Goal: Task Accomplishment & Management: Use online tool/utility

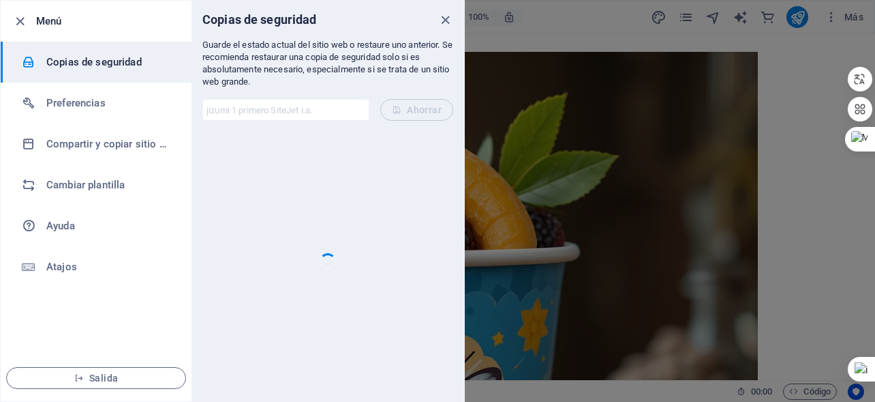
click at [397, 194] on div at bounding box center [327, 261] width 251 height 258
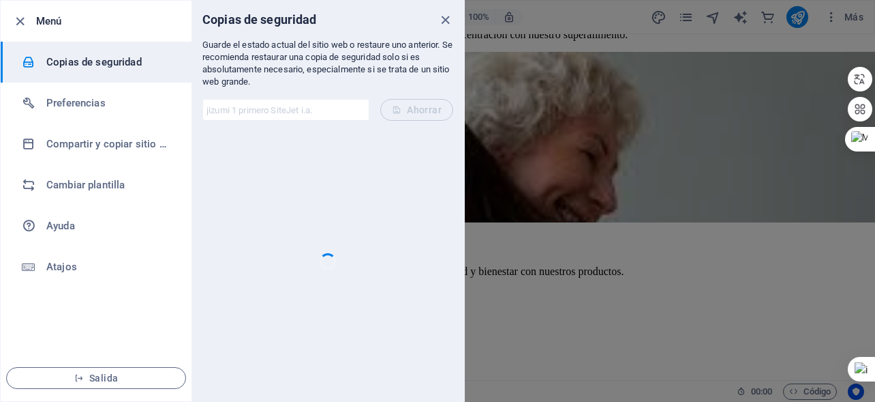
scroll to position [4703, 0]
click at [442, 16] on icon "cerca" at bounding box center [446, 20] width 16 height 16
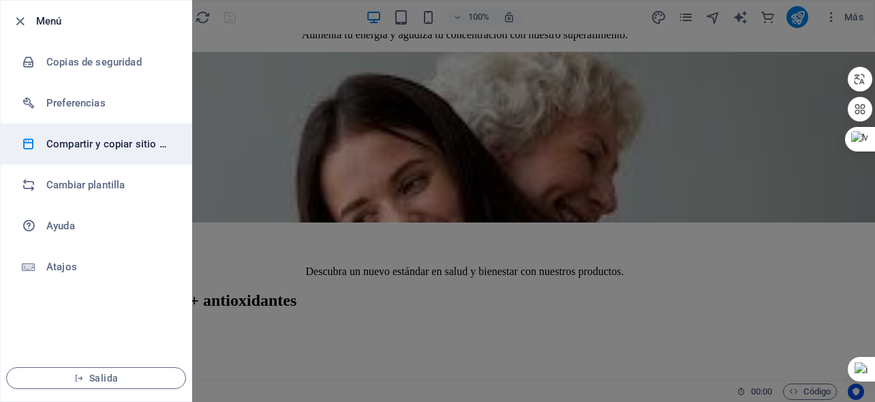
click at [110, 142] on font "Compartir y copiar sitio web" at bounding box center [112, 144] width 132 height 12
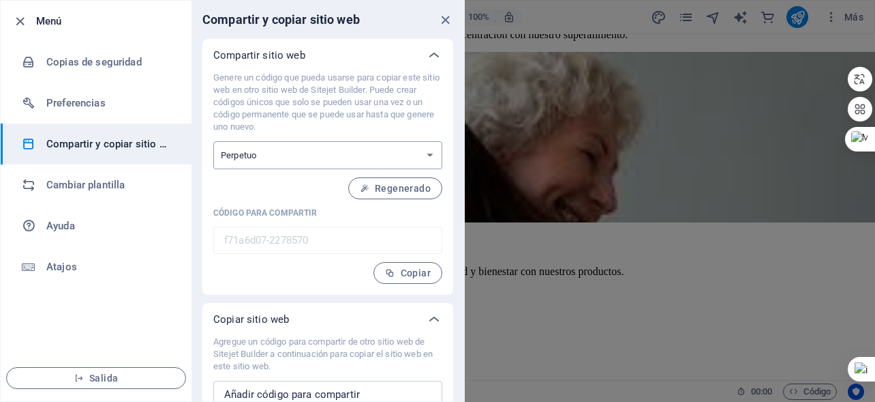
click at [423, 157] on select "Una sola vez Perpetuo" at bounding box center [327, 155] width 229 height 28
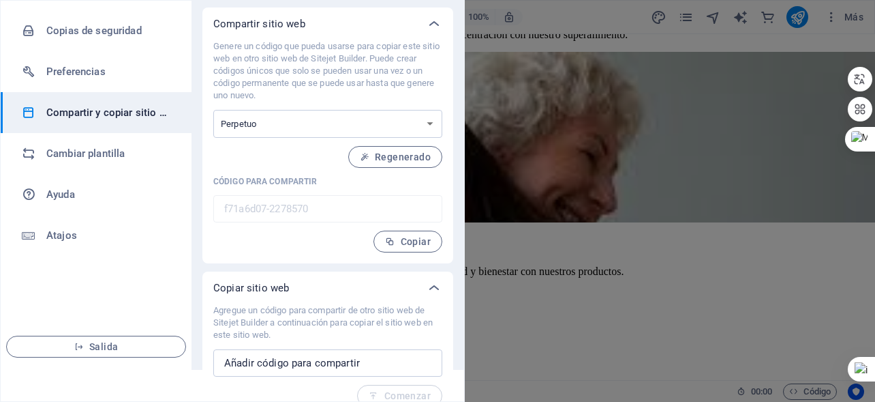
scroll to position [48, 0]
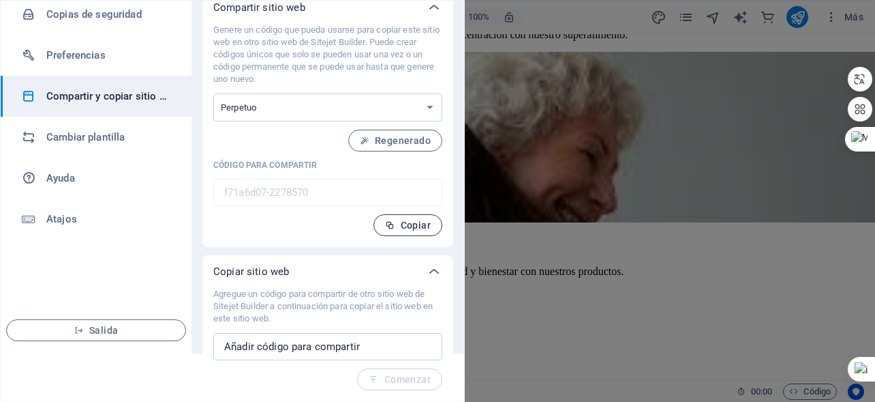
click at [410, 226] on font "Copiar" at bounding box center [416, 225] width 30 height 11
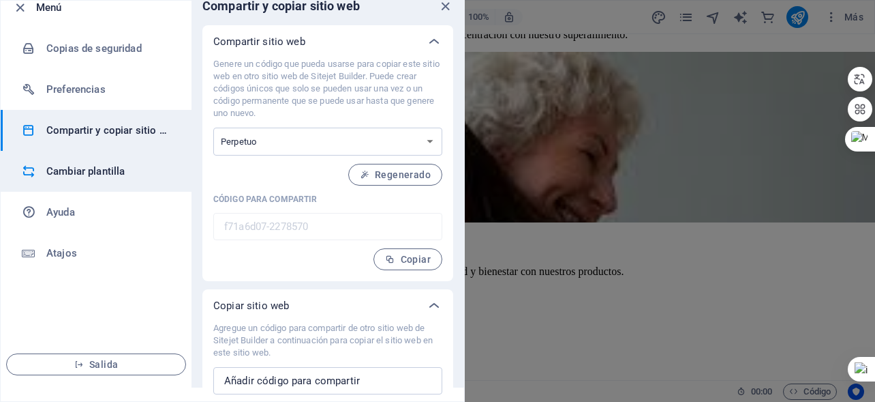
scroll to position [0, 0]
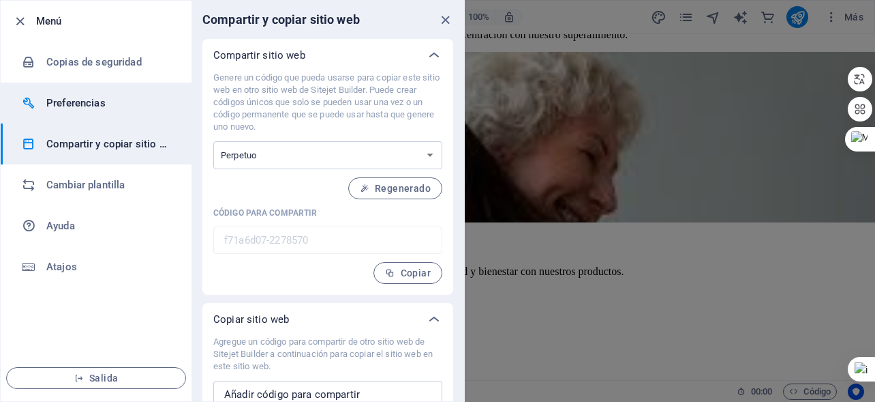
click at [99, 108] on font "Preferencias" at bounding box center [75, 103] width 59 height 12
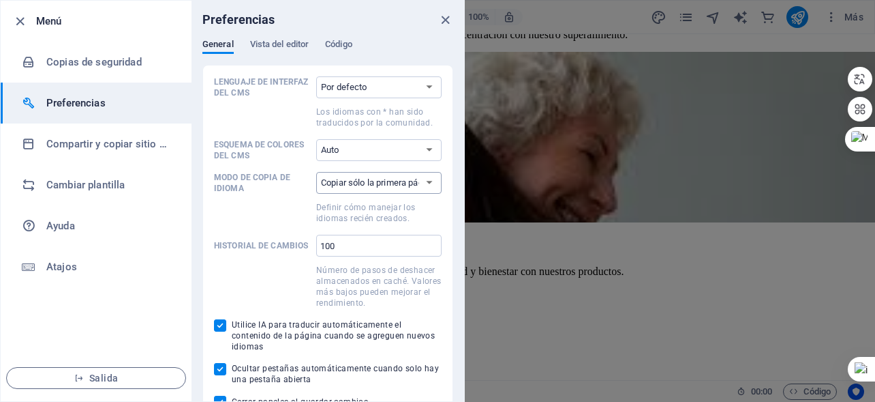
click at [427, 181] on select "Copiar sólo la primera página Copiar todas las páginas" at bounding box center [378, 183] width 125 height 22
select select "all"
click at [316, 172] on select "Copiar sólo la primera página Copiar todas las páginas" at bounding box center [378, 183] width 125 height 22
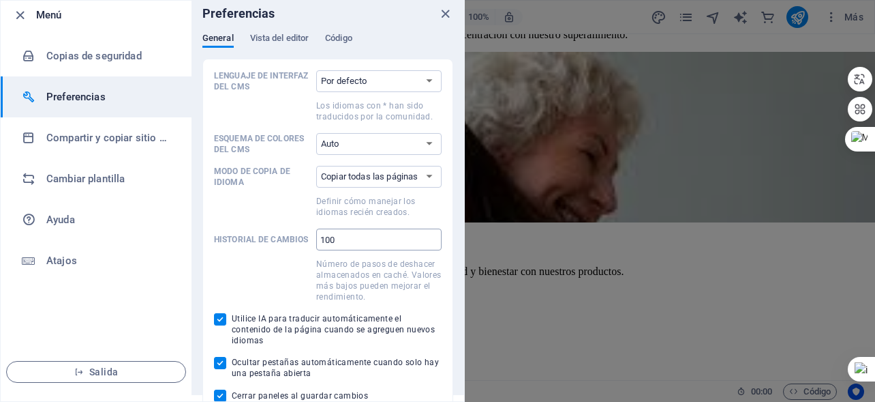
scroll to position [7, 0]
click at [90, 365] on font "Salida" at bounding box center [103, 370] width 29 height 11
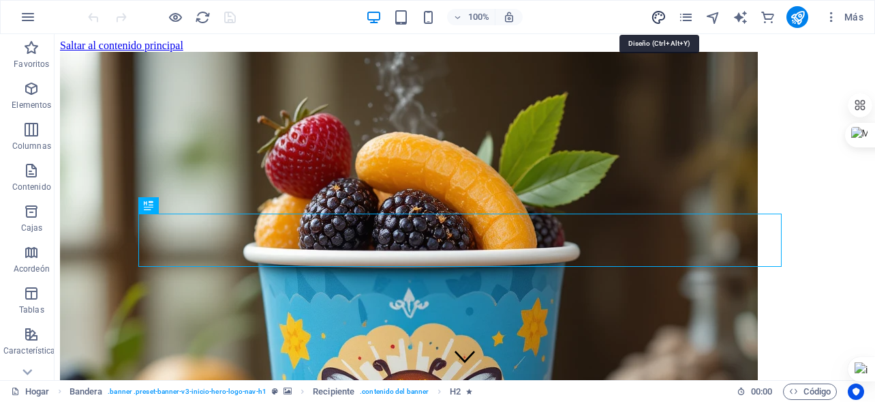
click at [654, 17] on icon "diseño" at bounding box center [659, 18] width 16 height 16
select select "px"
select select "200"
select select "px"
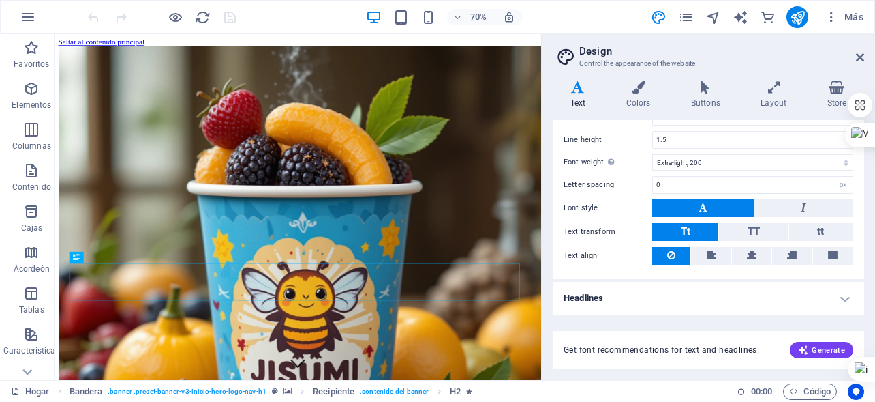
scroll to position [117, 0]
click at [683, 14] on icon "páginas" at bounding box center [686, 18] width 16 height 16
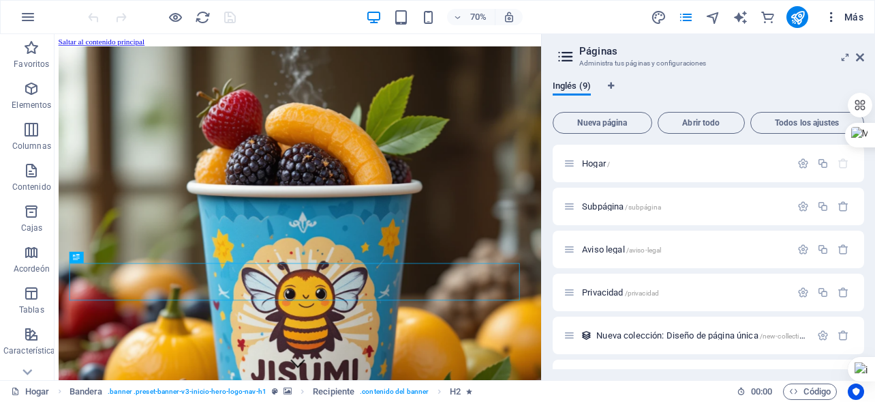
click at [860, 19] on font "Más" at bounding box center [854, 17] width 19 height 11
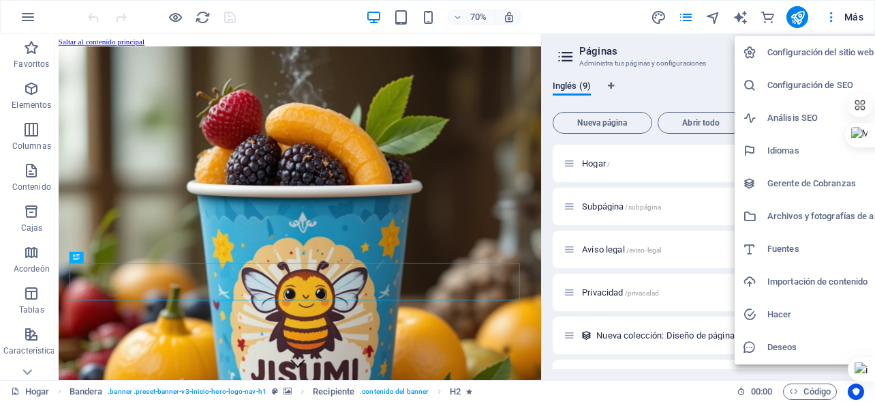
click at [789, 121] on font "Análisis SEO" at bounding box center [793, 117] width 50 height 10
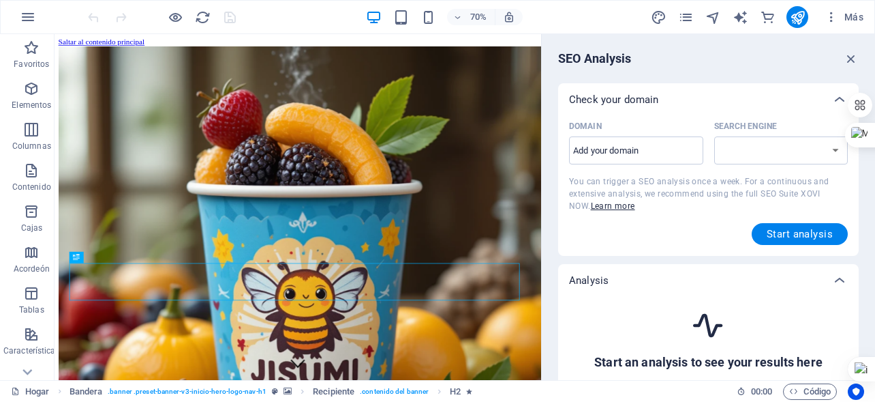
select select "google.com"
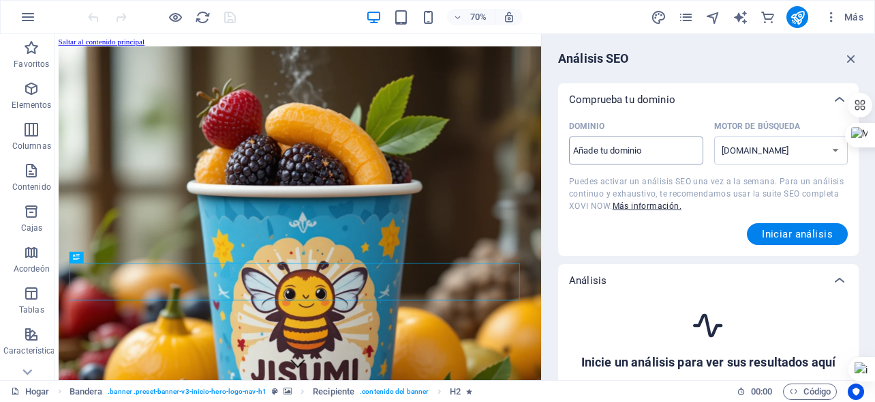
click at [594, 154] on input "Dominio ​" at bounding box center [636, 151] width 134 height 22
type input "jizumi.co"
select select "google.co.uk"
type input "[DOMAIN_NAME]"
select select "google.com"
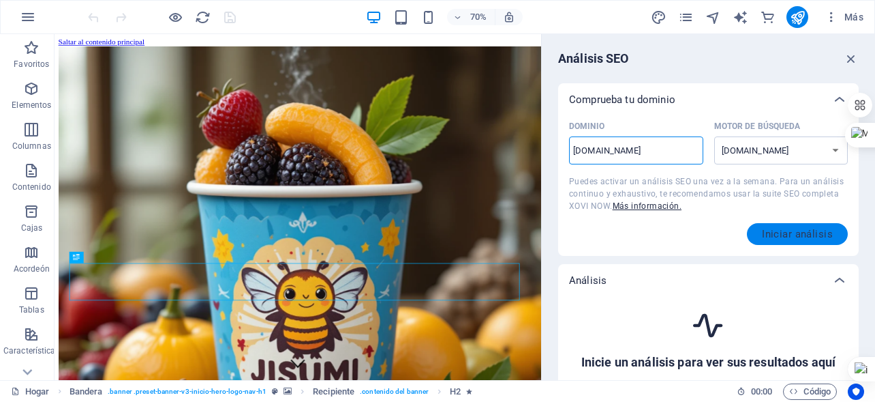
type input "[DOMAIN_NAME]"
click at [772, 230] on font "Iniciar análisis" at bounding box center [797, 234] width 71 height 12
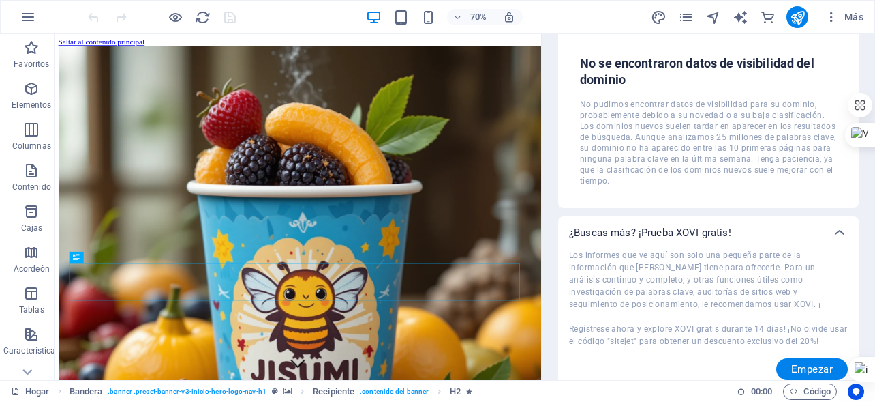
scroll to position [263, 0]
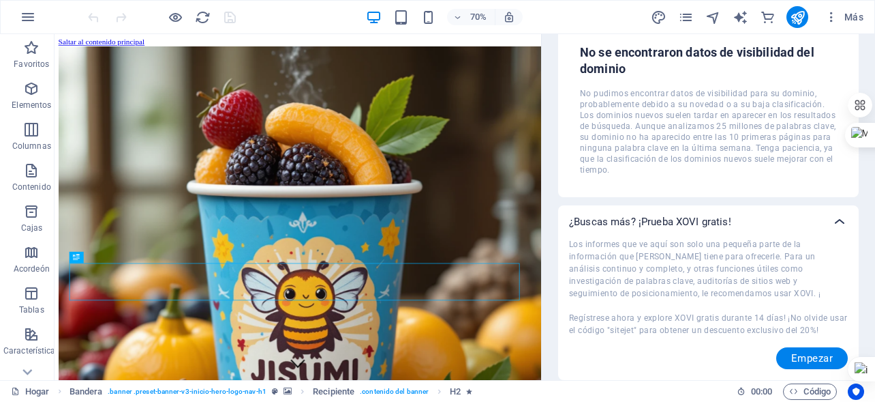
click at [835, 222] on icon at bounding box center [840, 221] width 16 height 16
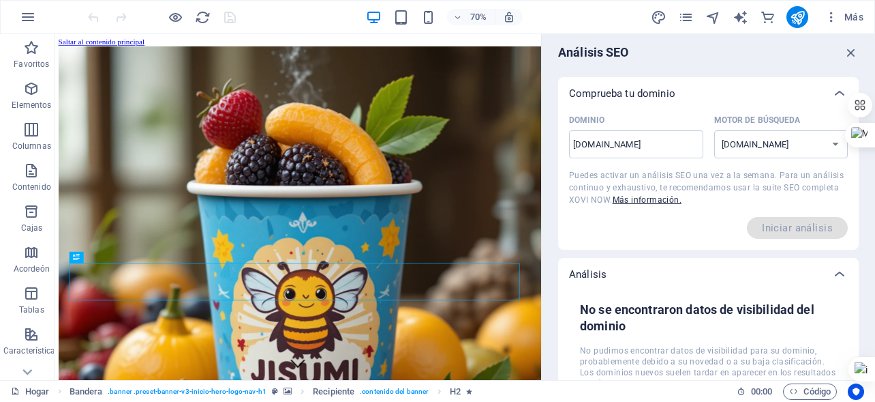
scroll to position [0, 0]
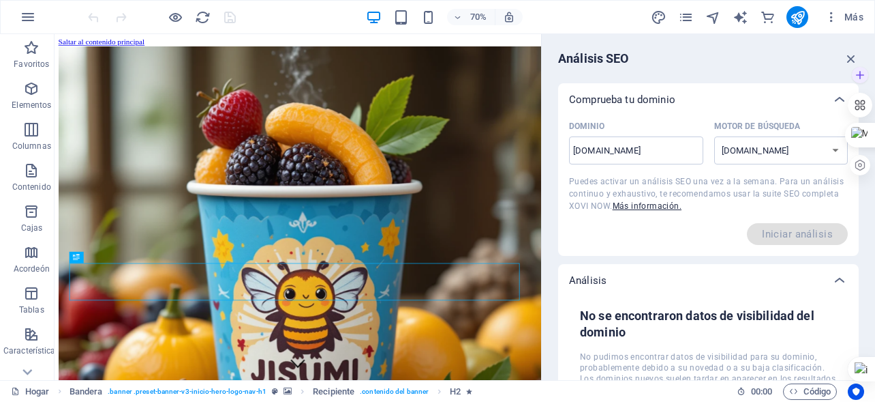
click at [858, 63] on div at bounding box center [860, 75] width 25 height 25
